Goal: Register for event/course

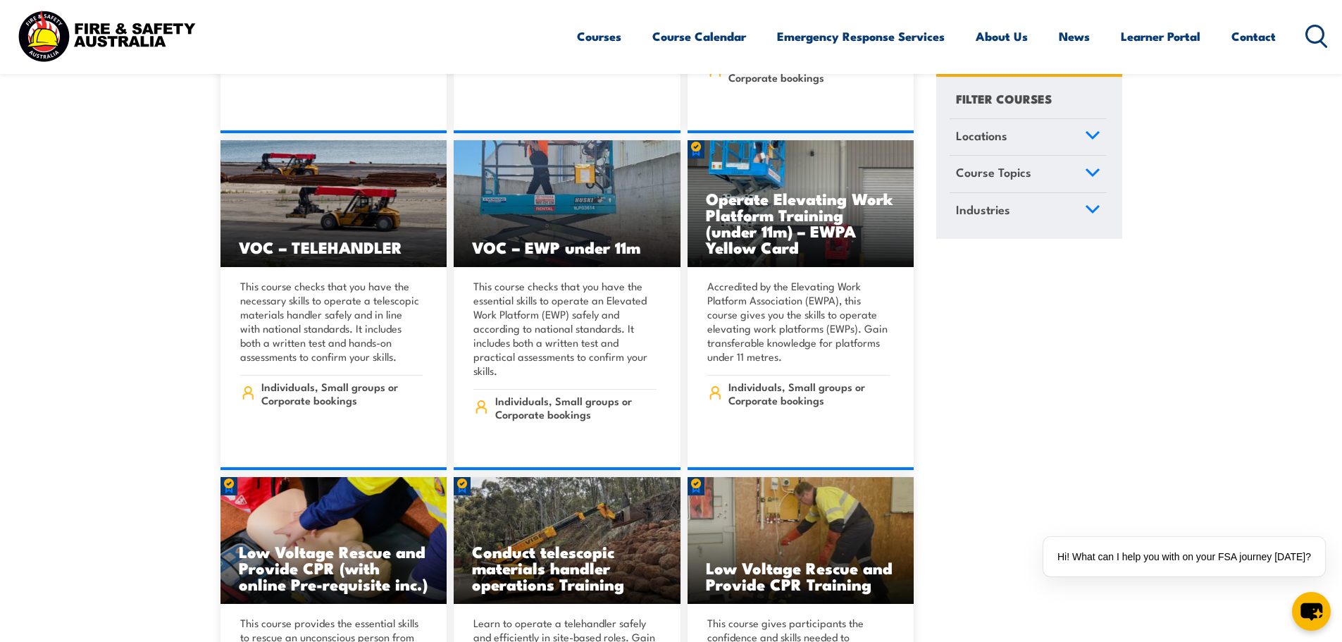
scroll to position [12043, 0]
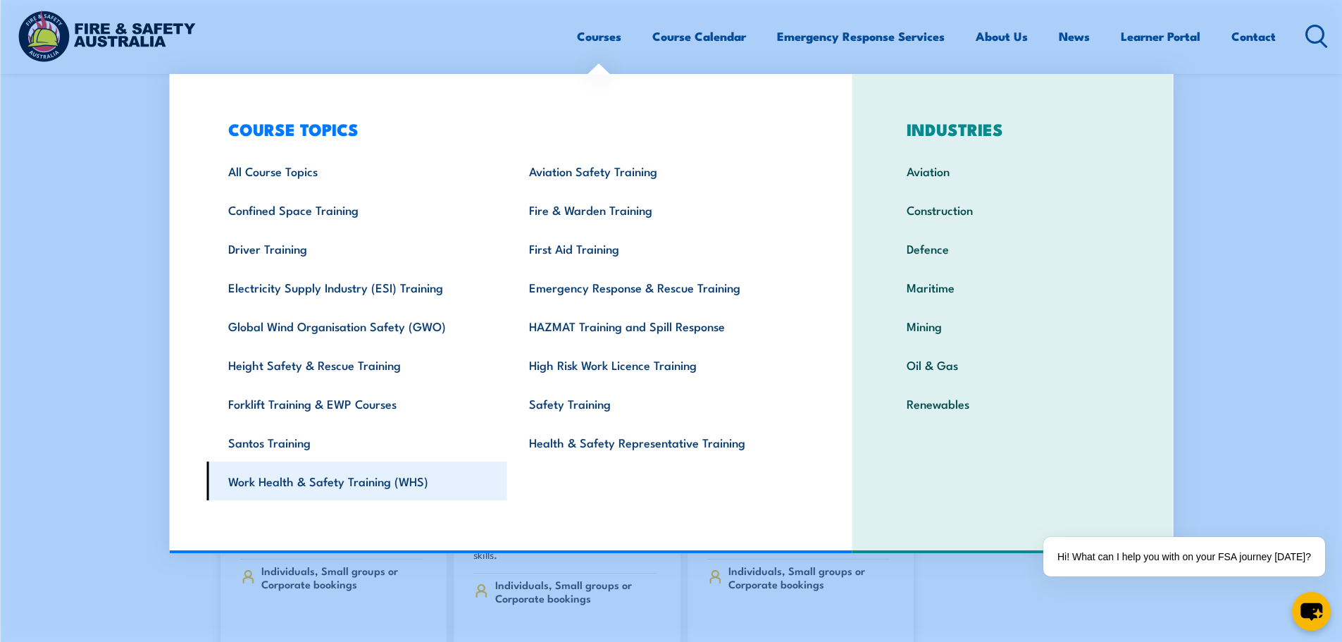
click at [352, 484] on link "Work Health & Safety Training (WHS)" at bounding box center [356, 480] width 301 height 39
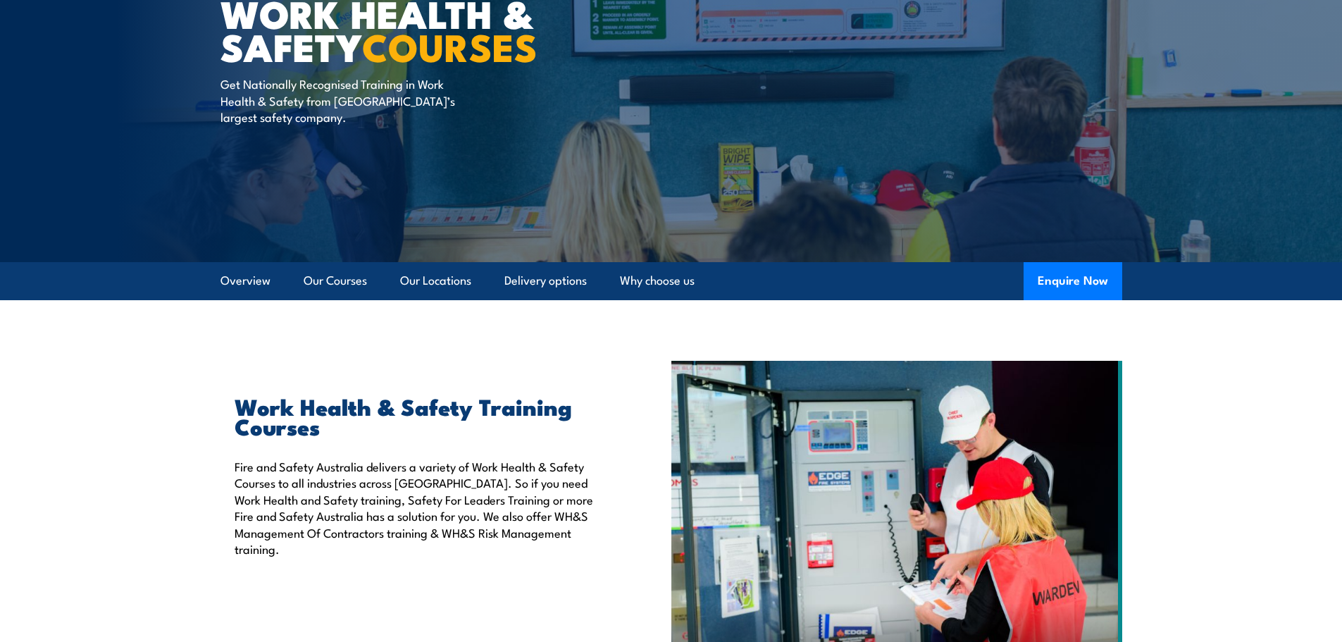
scroll to position [141, 0]
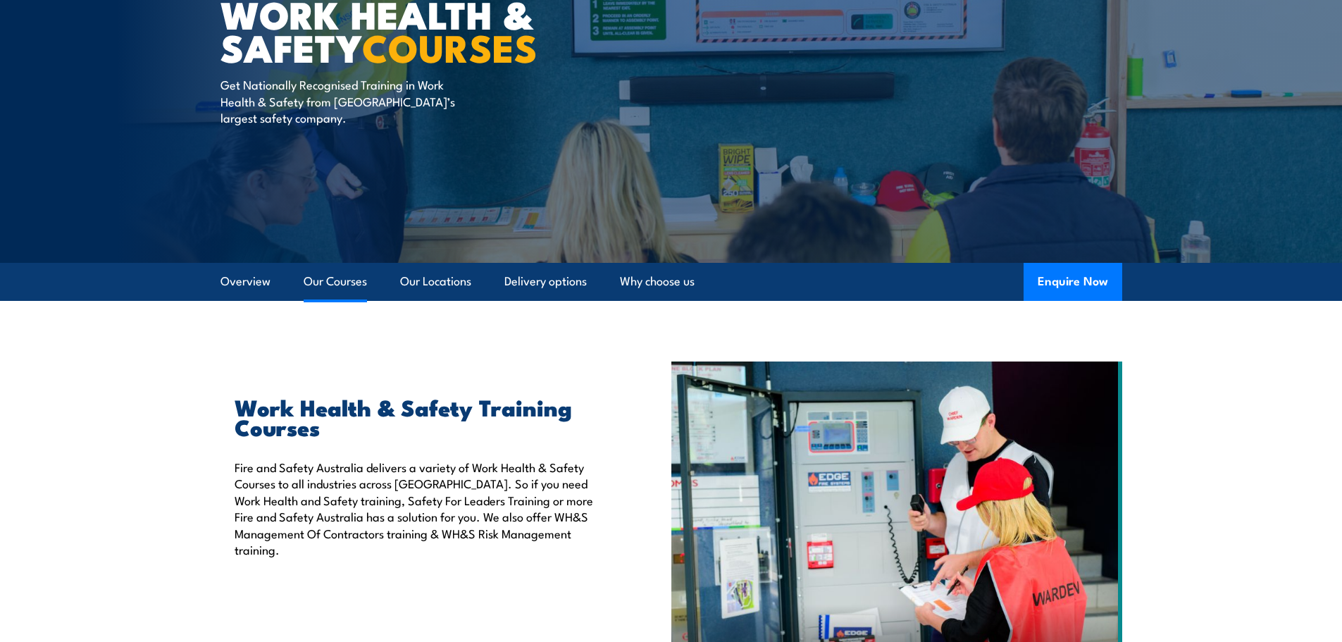
click at [323, 286] on link "Our Courses" at bounding box center [335, 281] width 63 height 37
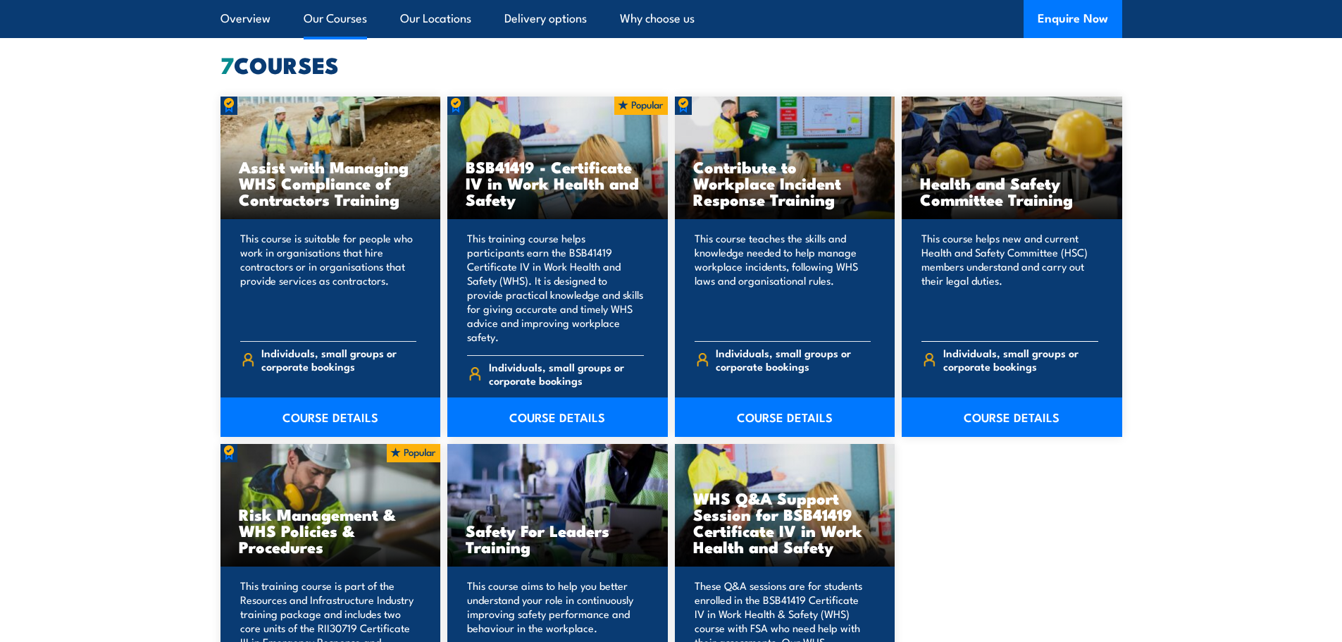
scroll to position [1068, 0]
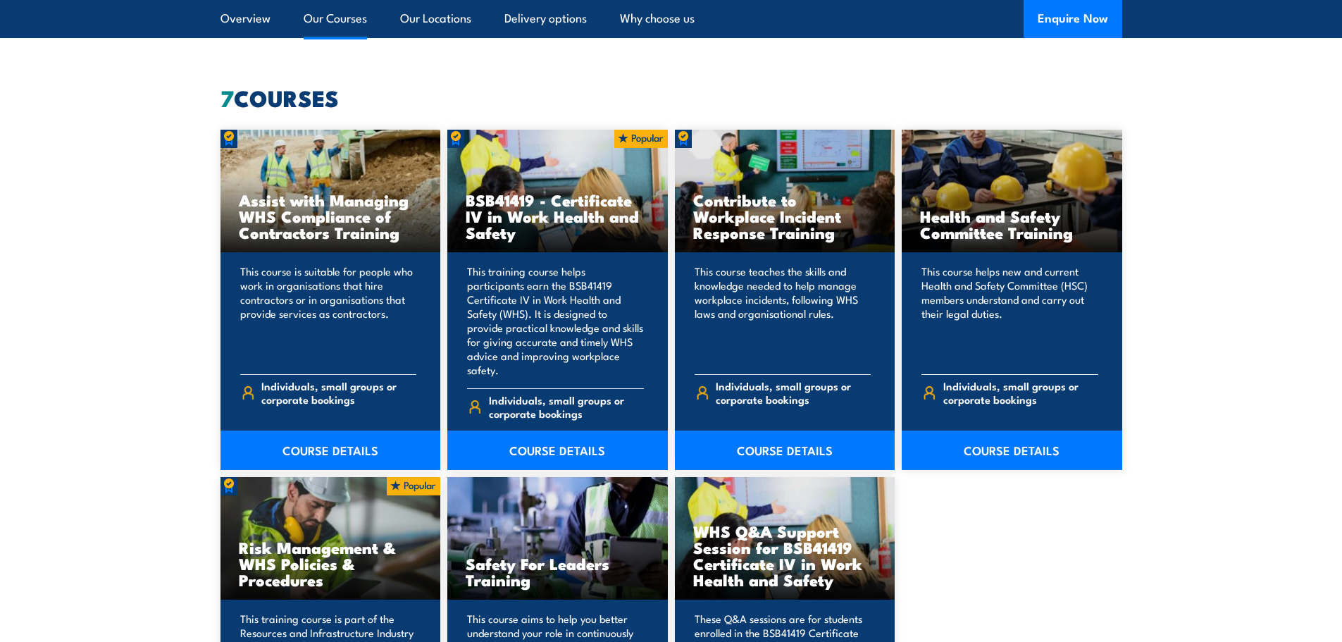
click at [1001, 218] on h3 "Health and Safety Committee Training" at bounding box center [1012, 224] width 184 height 32
click at [970, 233] on h3 "Health and Safety Committee Training" at bounding box center [1012, 224] width 184 height 32
click at [983, 264] on p "This course helps new and current Health and Safety Committee (HSC) members und…" at bounding box center [1009, 313] width 177 height 99
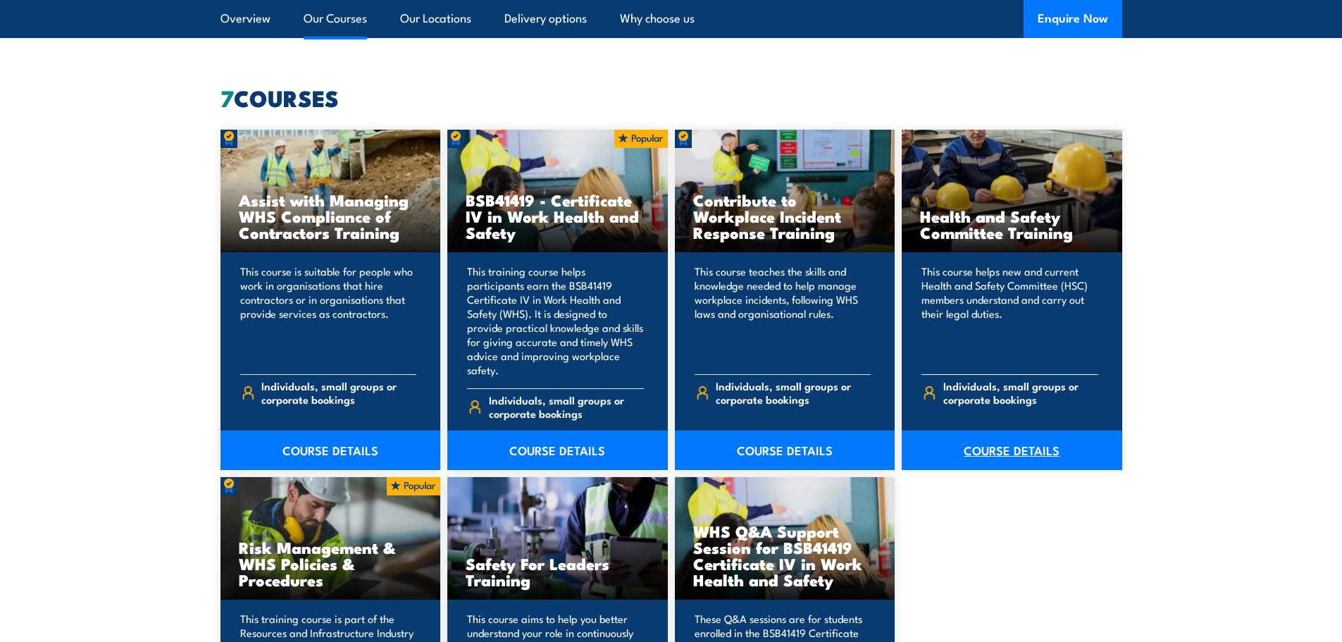
click at [991, 439] on link "COURSE DETAILS" at bounding box center [1011, 449] width 220 height 39
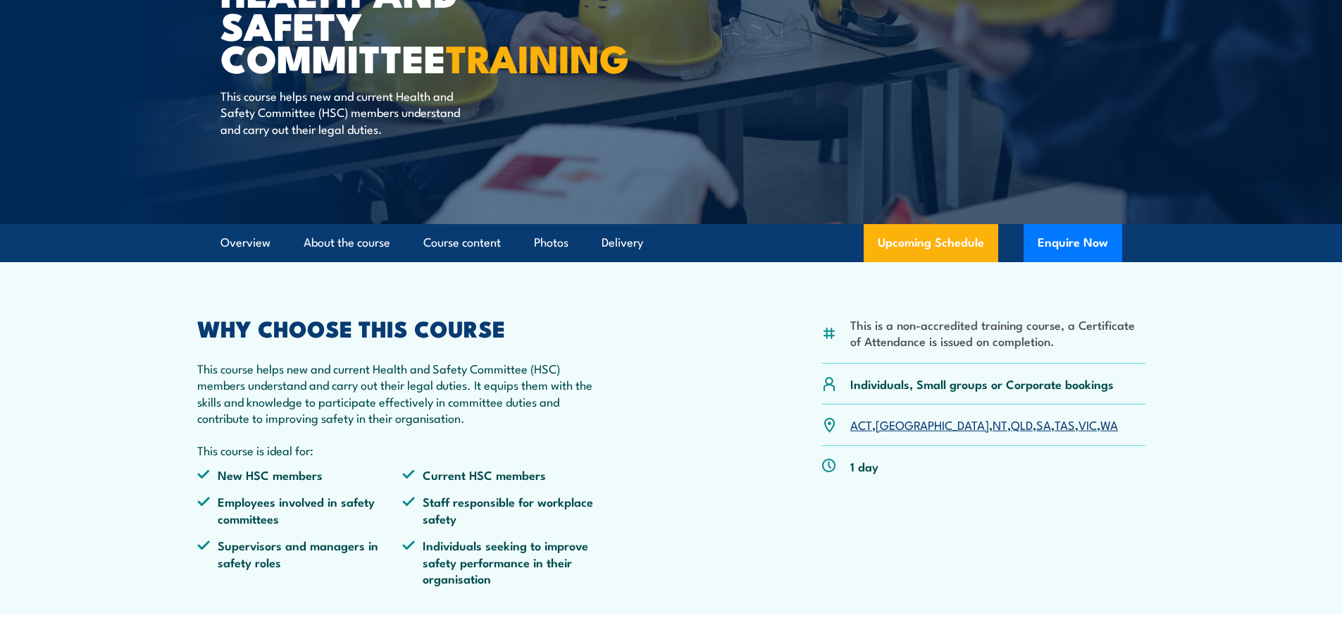
scroll to position [211, 0]
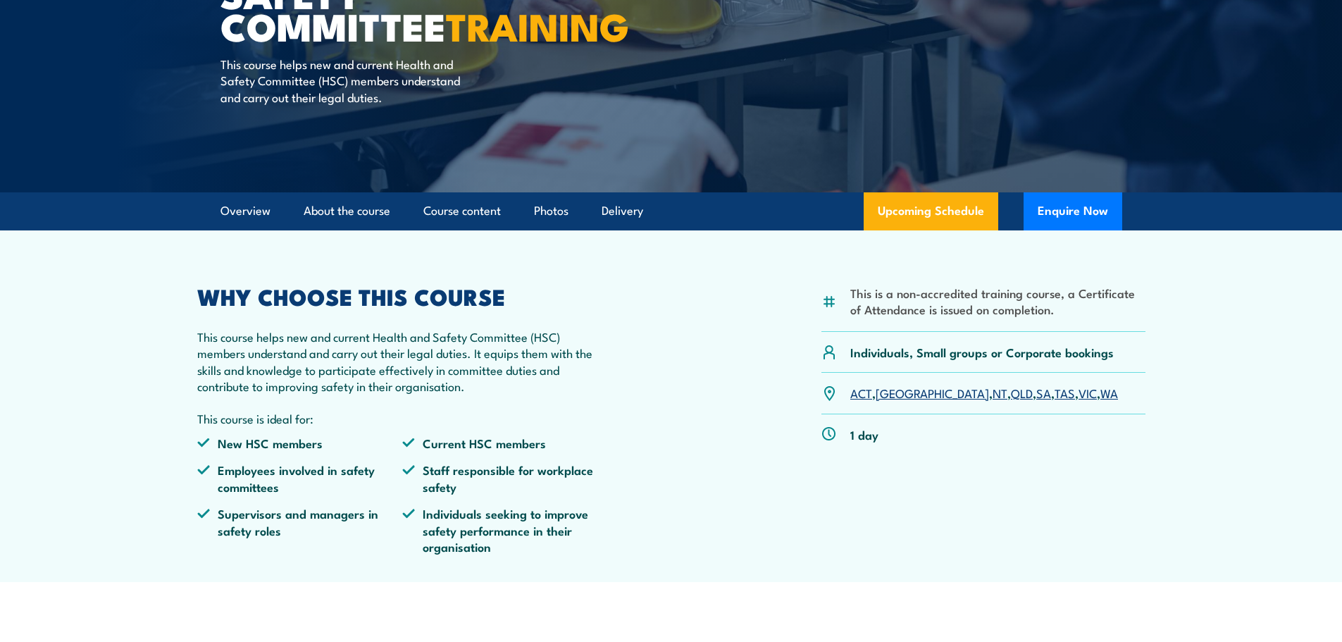
click at [1078, 393] on link "VIC" at bounding box center [1087, 392] width 18 height 17
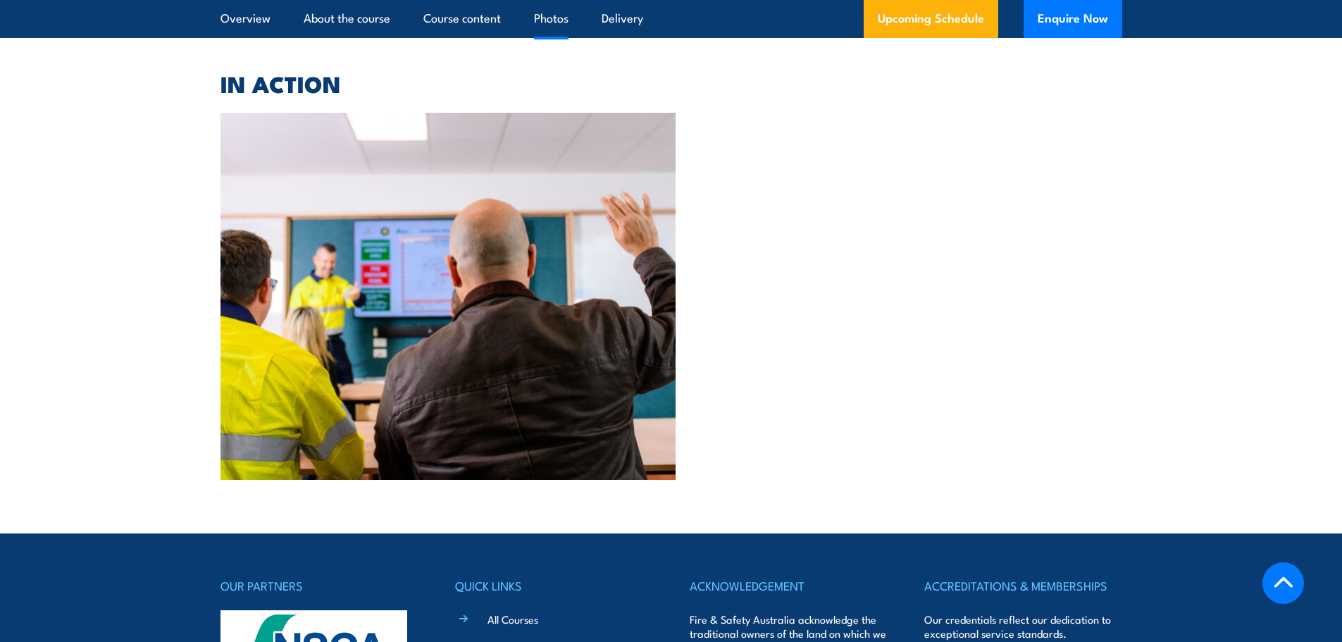
scroll to position [3223, 0]
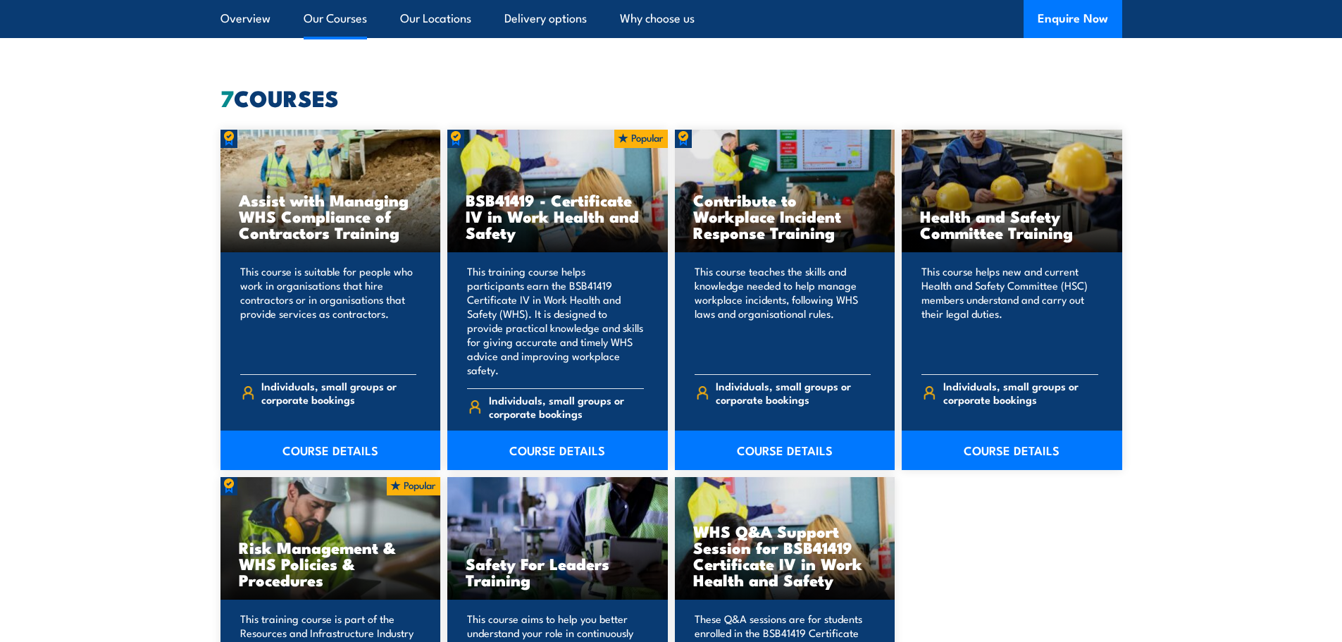
scroll to position [497, 0]
